Goal: Check status: Check status

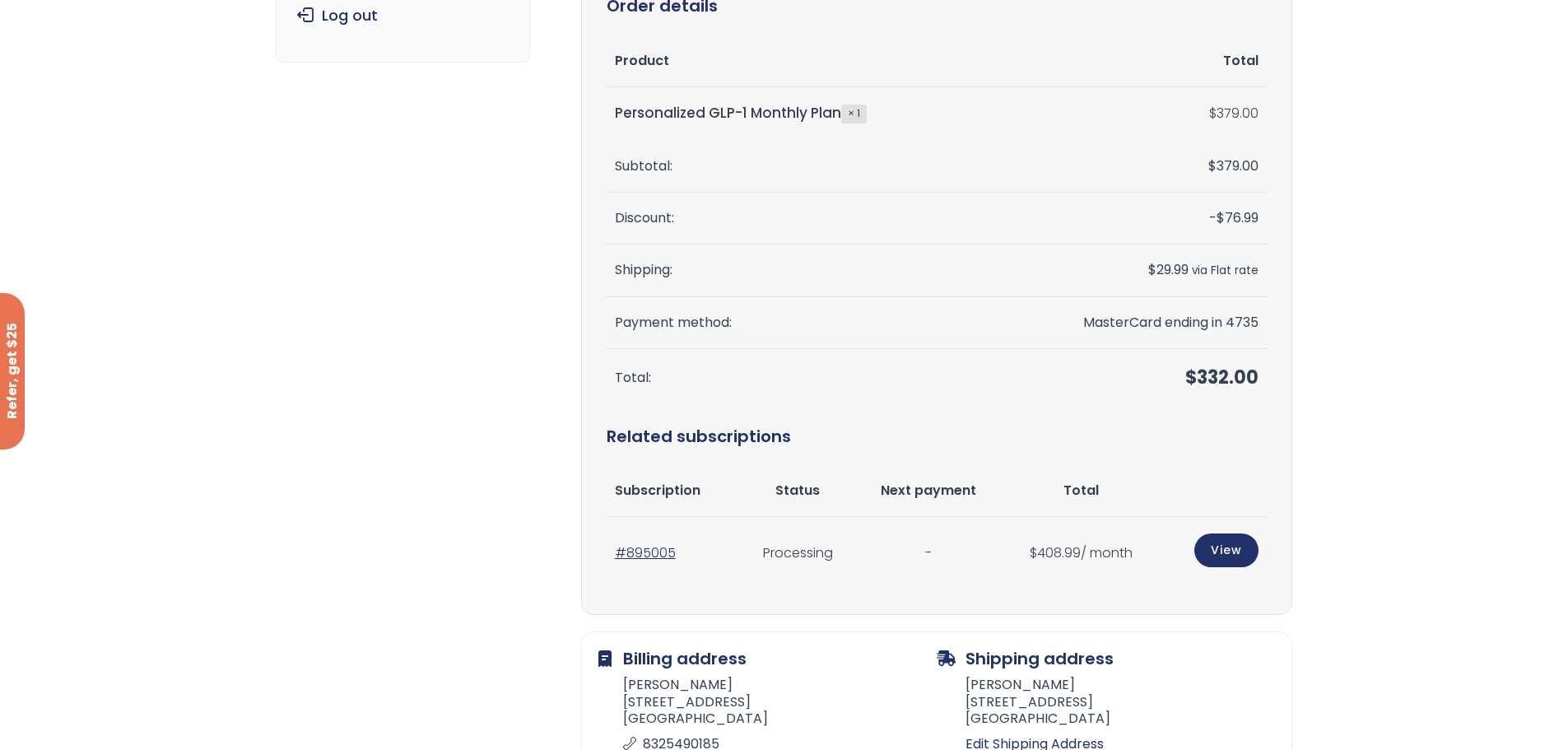
scroll to position [330, 0]
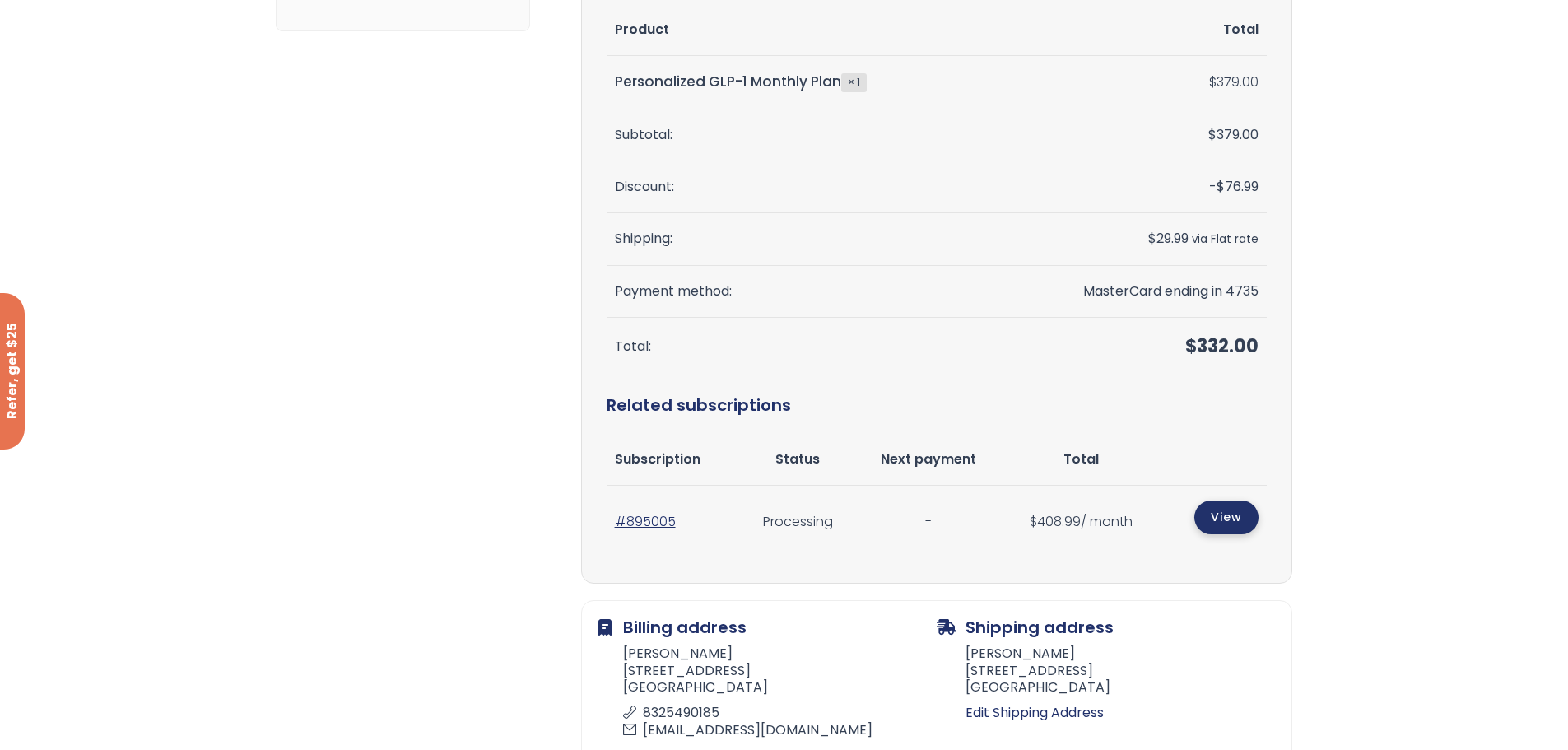
click at [1232, 516] on link "View" at bounding box center [1226, 517] width 64 height 34
